Goal: Task Accomplishment & Management: Complete application form

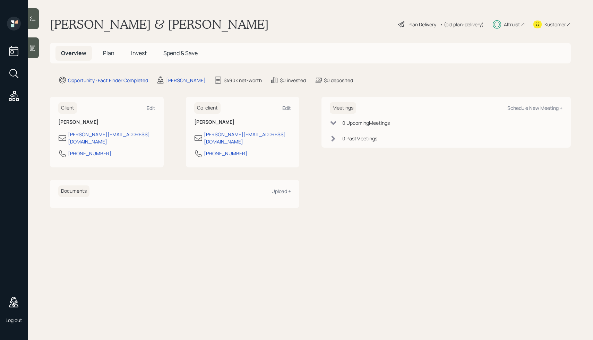
click at [414, 24] on div "Plan Delivery" at bounding box center [423, 24] width 28 height 7
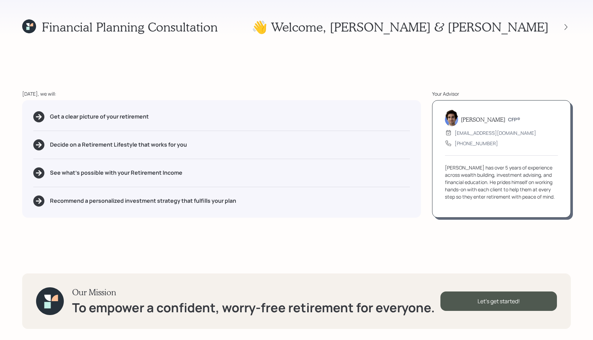
click at [474, 281] on div "Our Mission To empower a confident, worry-free retirement for everyone. Let's g…" at bounding box center [296, 301] width 549 height 55
click at [470, 294] on div "Let's get started!" at bounding box center [498, 301] width 117 height 19
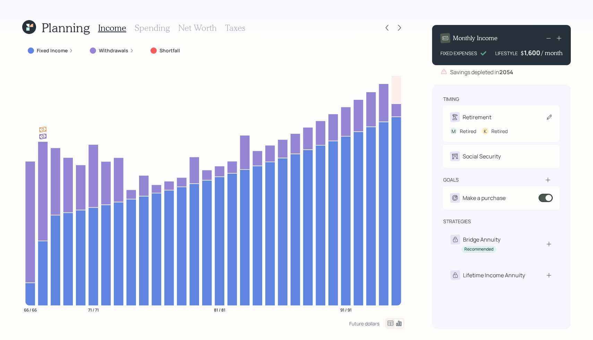
click at [475, 117] on div "Retirement" at bounding box center [477, 117] width 29 height 8
select select "5"
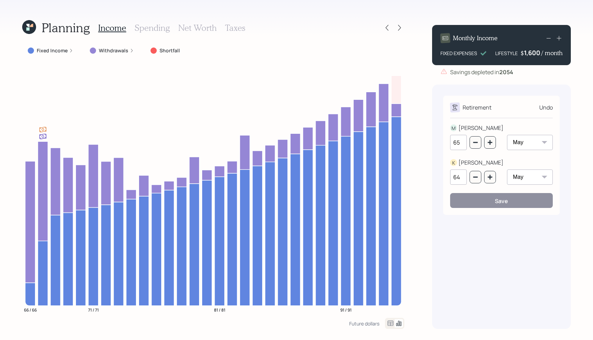
click at [491, 103] on div "Retirement" at bounding box center [477, 107] width 29 height 8
click at [546, 110] on div "Undo" at bounding box center [546, 107] width 14 height 8
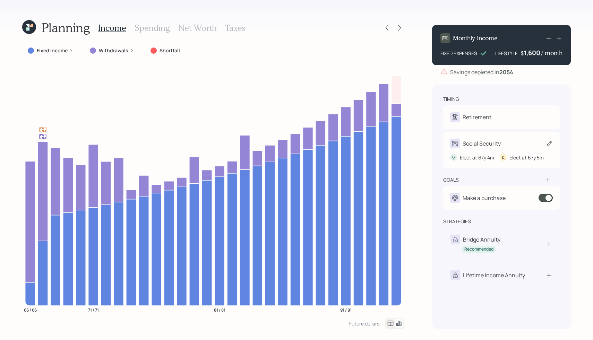
click at [491, 146] on div "Social Security" at bounding box center [482, 143] width 38 height 8
select select "4"
select select "5"
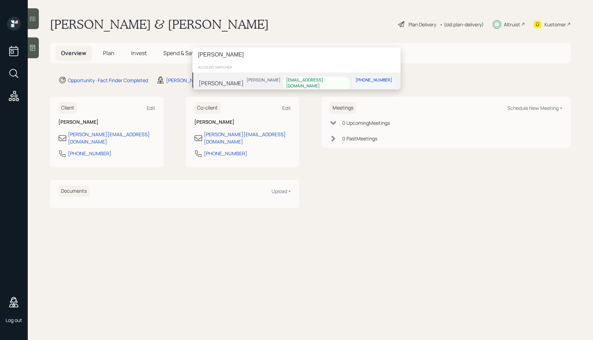
type input "[PERSON_NAME]"
